Goal: Book appointment/travel/reservation

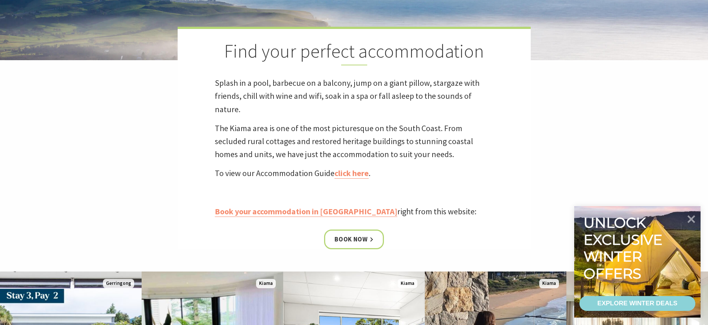
scroll to position [186, 0]
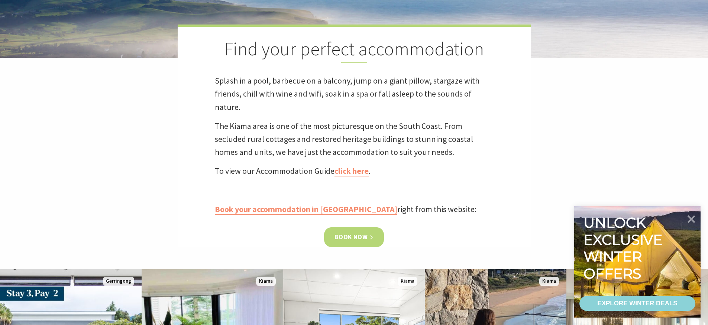
click at [357, 235] on link "Book now" at bounding box center [354, 237] width 60 height 20
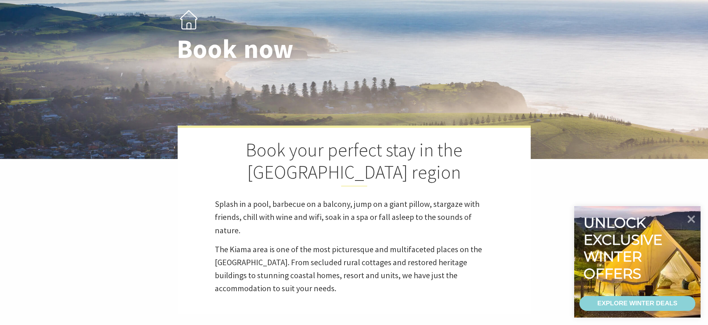
select select "3"
select select "2"
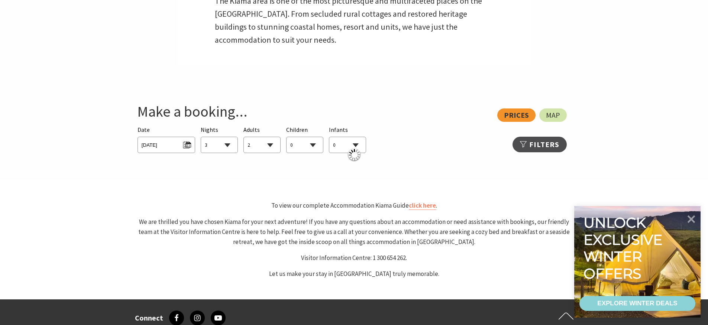
scroll to position [334, 0]
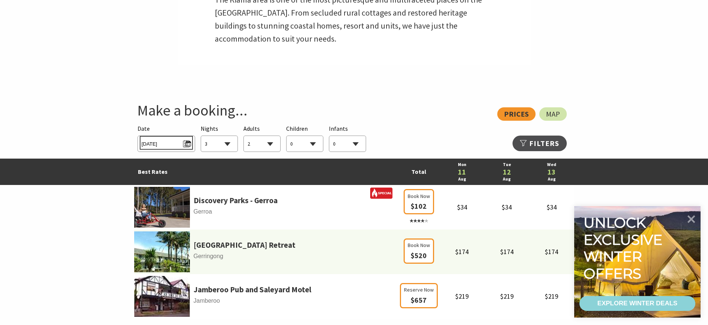
click at [167, 143] on span "Mon 11/08/2025" at bounding box center [166, 143] width 49 height 10
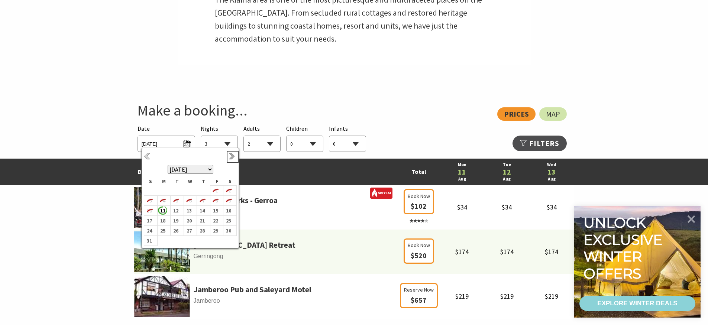
click at [231, 155] on link "Next" at bounding box center [232, 157] width 8 height 8
click at [148, 202] on b "5" at bounding box center [149, 204] width 10 height 10
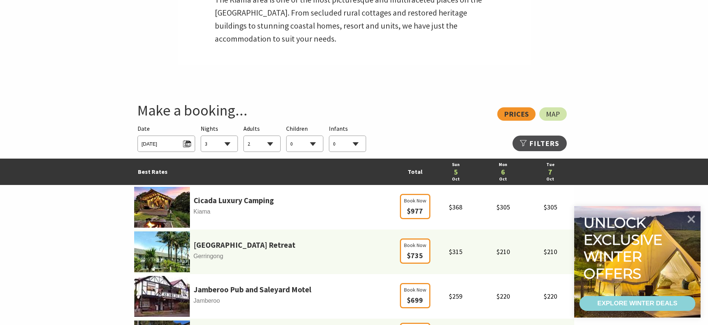
click at [228, 143] on select "1 2 3 4 5 6 7 8 9 10 11 12 13 14 15 16 17 18 19 20 21 22 23 24 25 26 27 28 29 30" at bounding box center [219, 144] width 36 height 16
select select "10"
click at [201, 136] on select "1 2 3 4 5 6 7 8 9 10 11 12 13 14 15 16 17 18 19 20 21 22 23 24 25 26 27 28 29 30" at bounding box center [219, 144] width 36 height 16
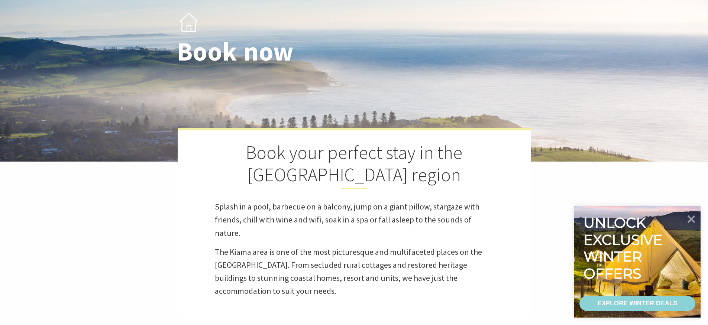
scroll to position [0, 0]
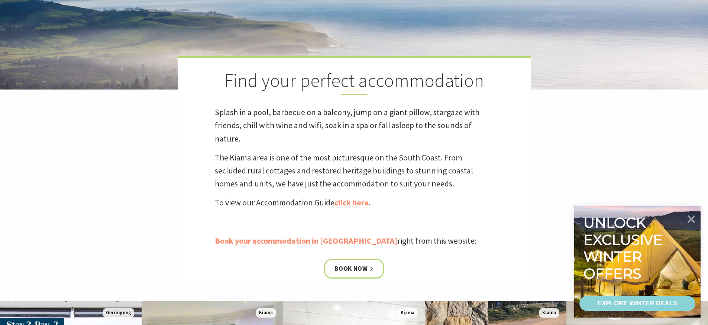
scroll to position [149, 0]
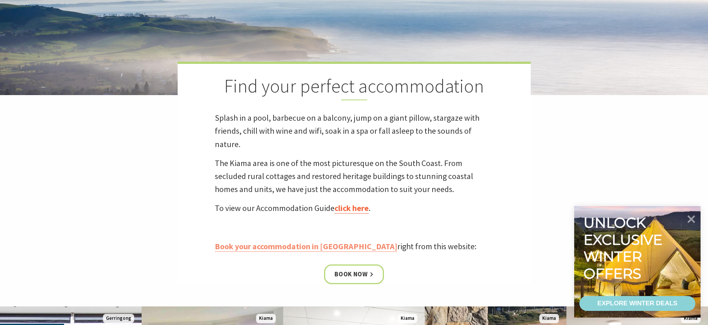
click at [355, 208] on link "click here" at bounding box center [351, 208] width 34 height 11
